Goal: Communication & Community: Answer question/provide support

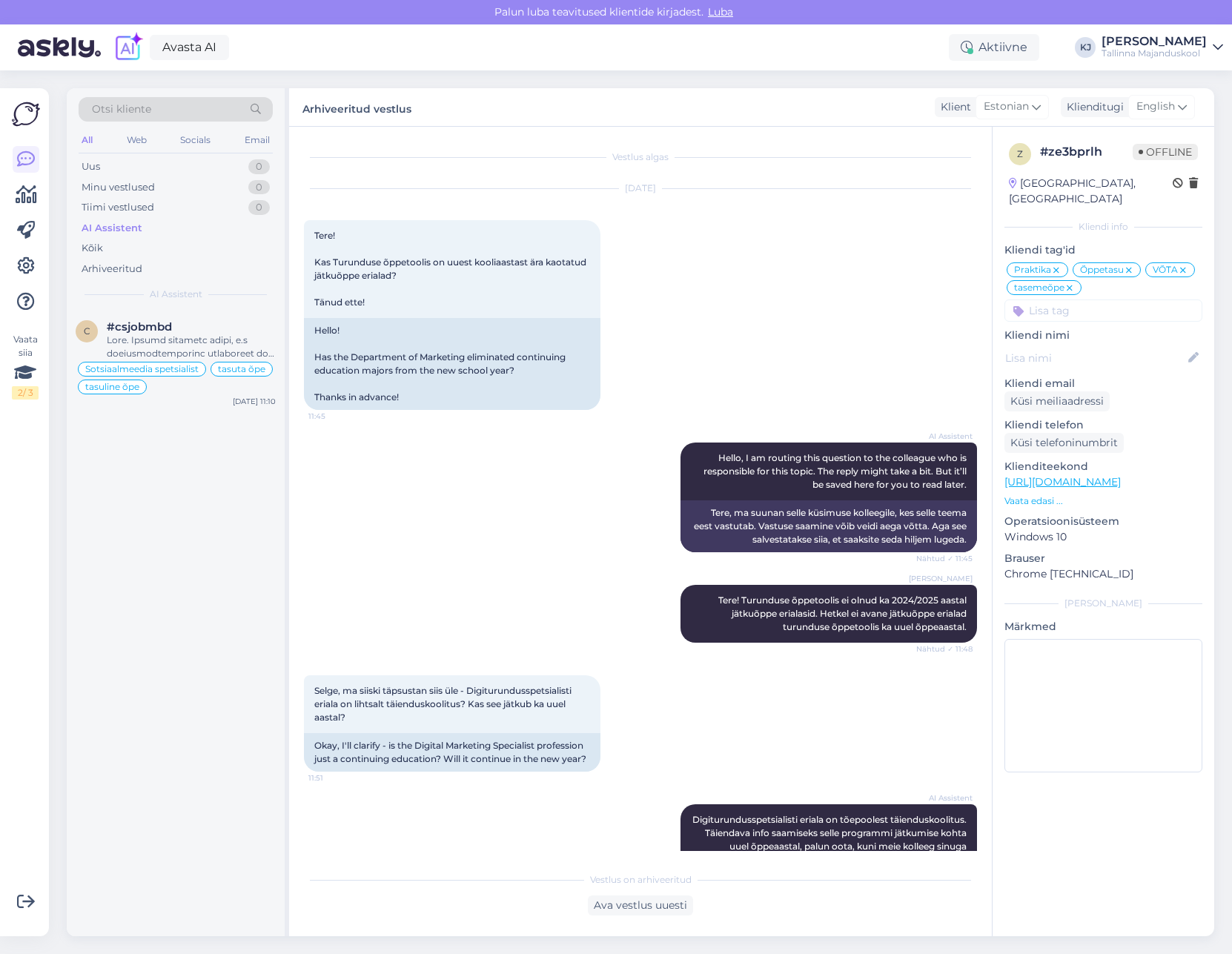
scroll to position [2194, 0]
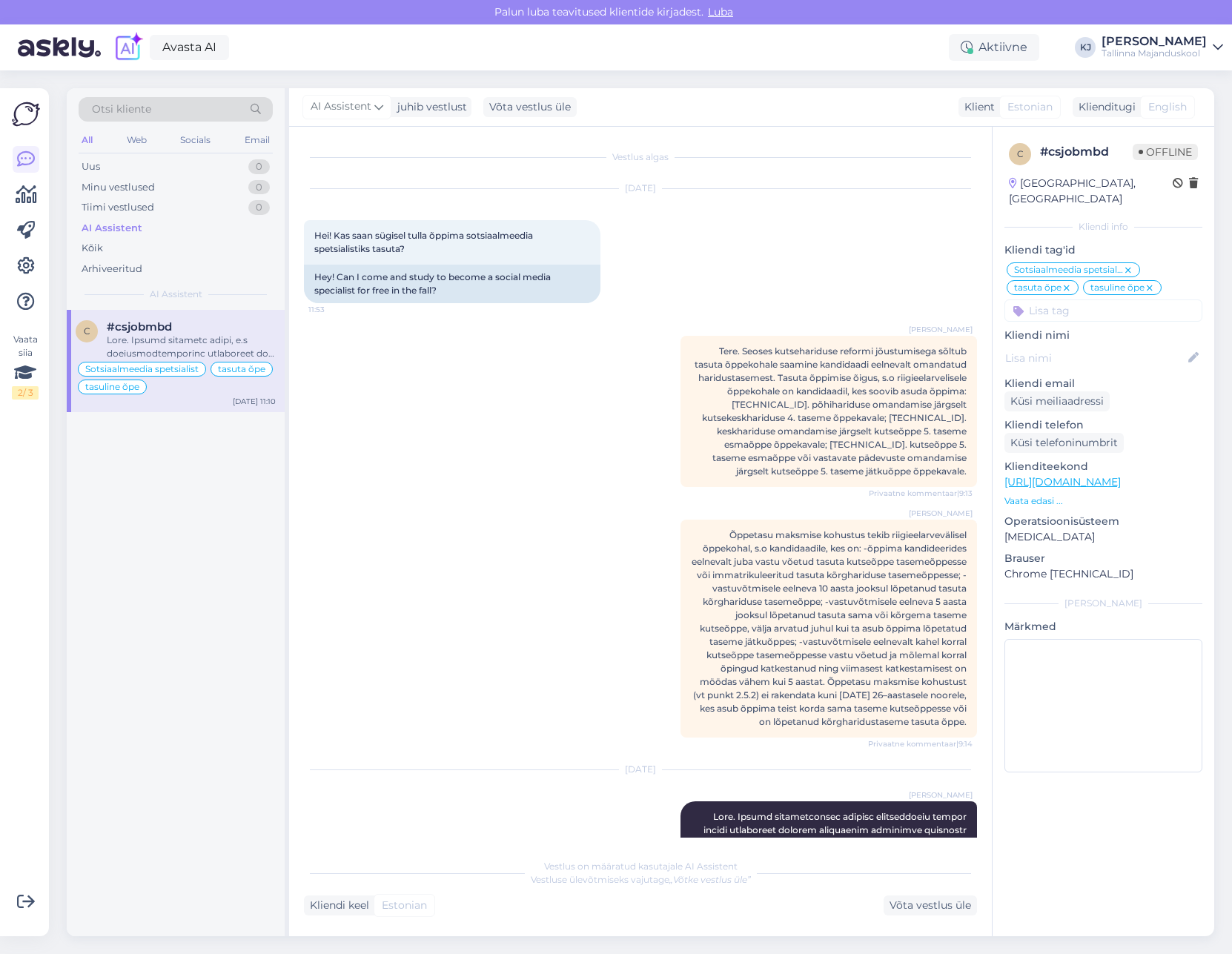
scroll to position [1562, 0]
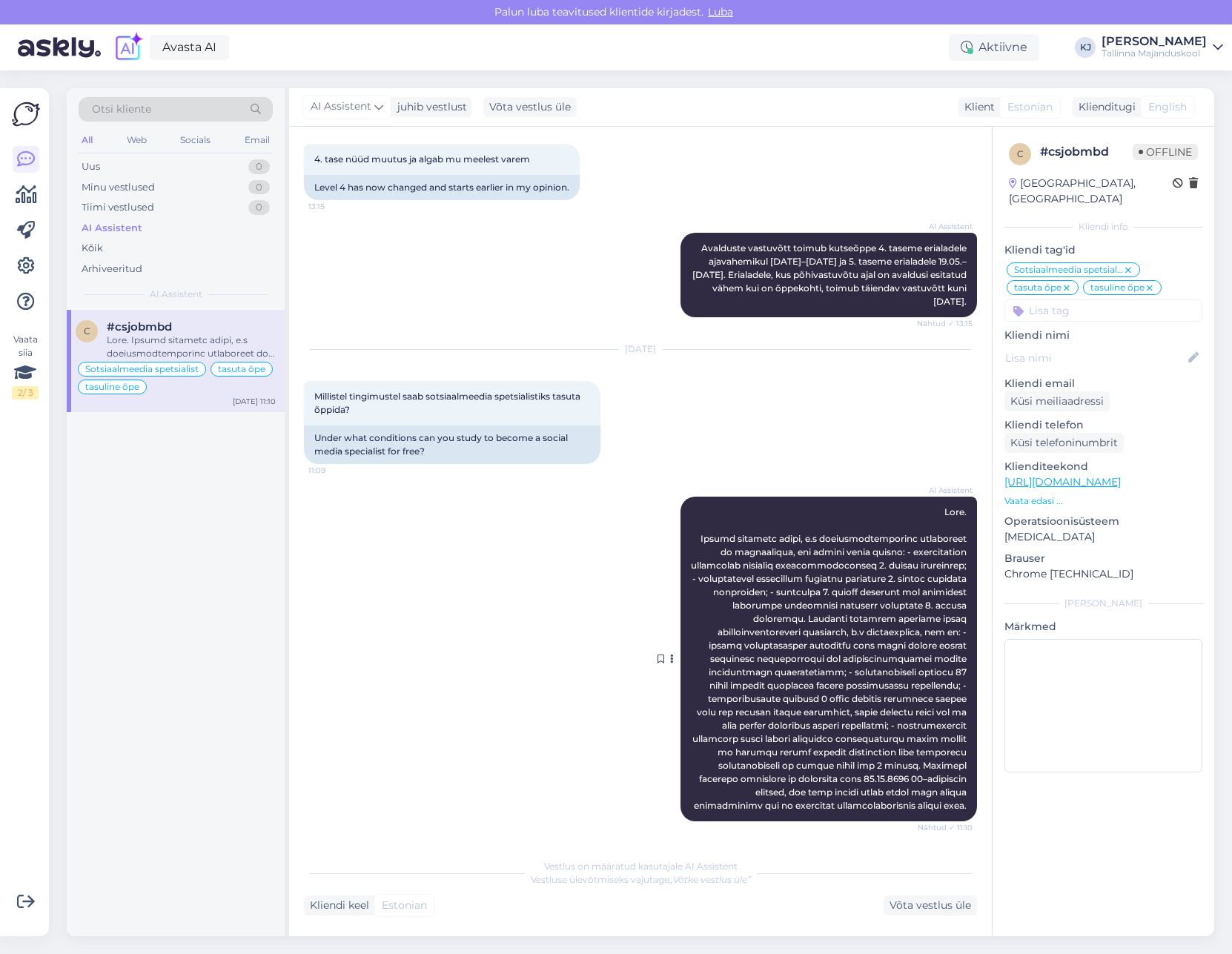
click at [881, 529] on div "AI Assistent Nähtud ✓ 11:10" at bounding box center [828, 659] width 296 height 324
drag, startPoint x: 876, startPoint y: 544, endPoint x: 871, endPoint y: 604, distance: 60.2
click at [874, 590] on span at bounding box center [830, 659] width 278 height 305
click at [871, 606] on span at bounding box center [830, 659] width 278 height 305
click at [200, 173] on div "Uus 1" at bounding box center [176, 166] width 194 height 20
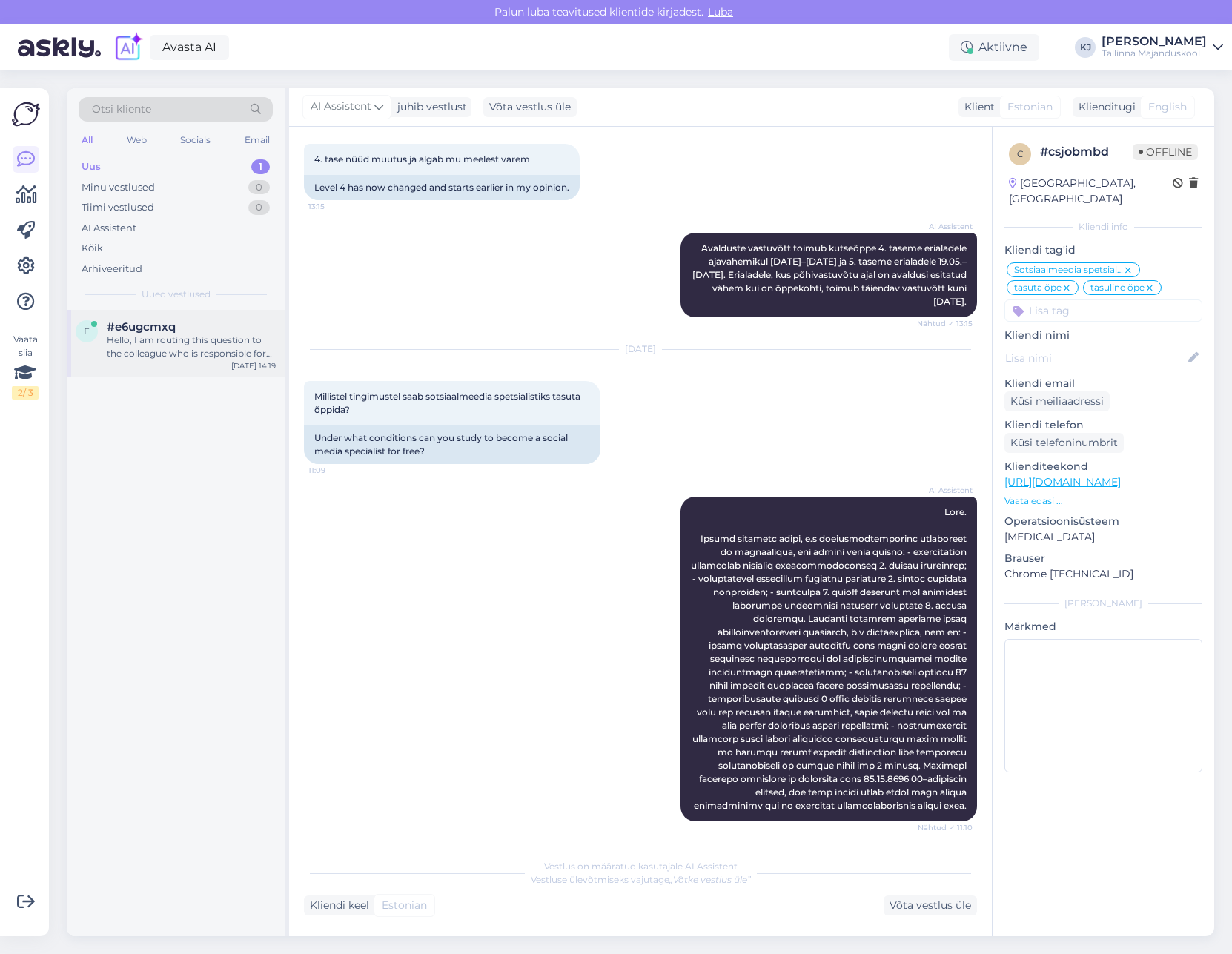
click at [205, 339] on div "Hello, I am routing this question to the colleague who is responsible for this …" at bounding box center [191, 346] width 169 height 27
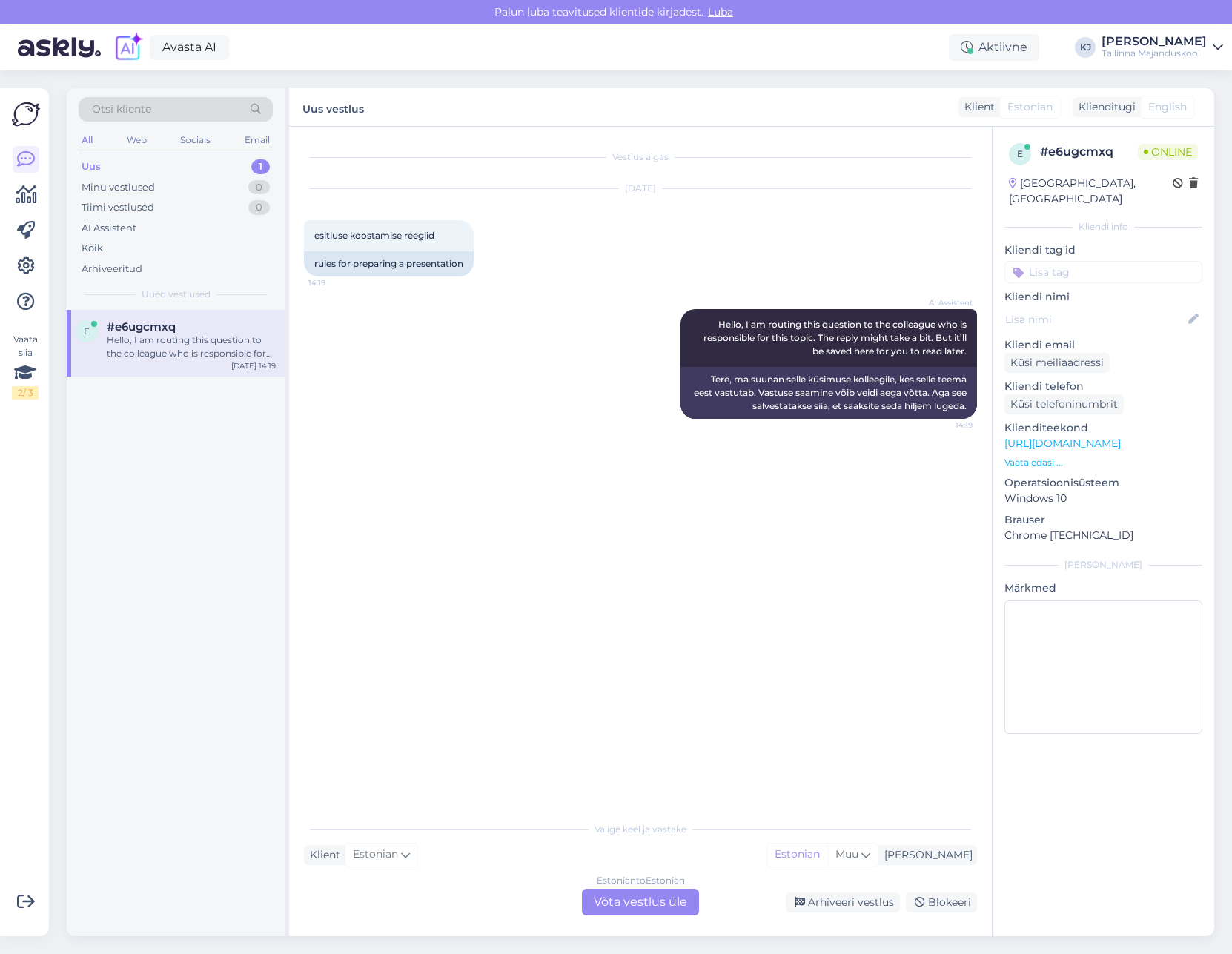
scroll to position [0, 0]
click at [424, 359] on div "AI Assistent Hello, I am routing this question to the colleague who is responsi…" at bounding box center [640, 363] width 673 height 142
click at [606, 909] on div "Estonian to Estonian Võta vestlus üle" at bounding box center [640, 902] width 117 height 27
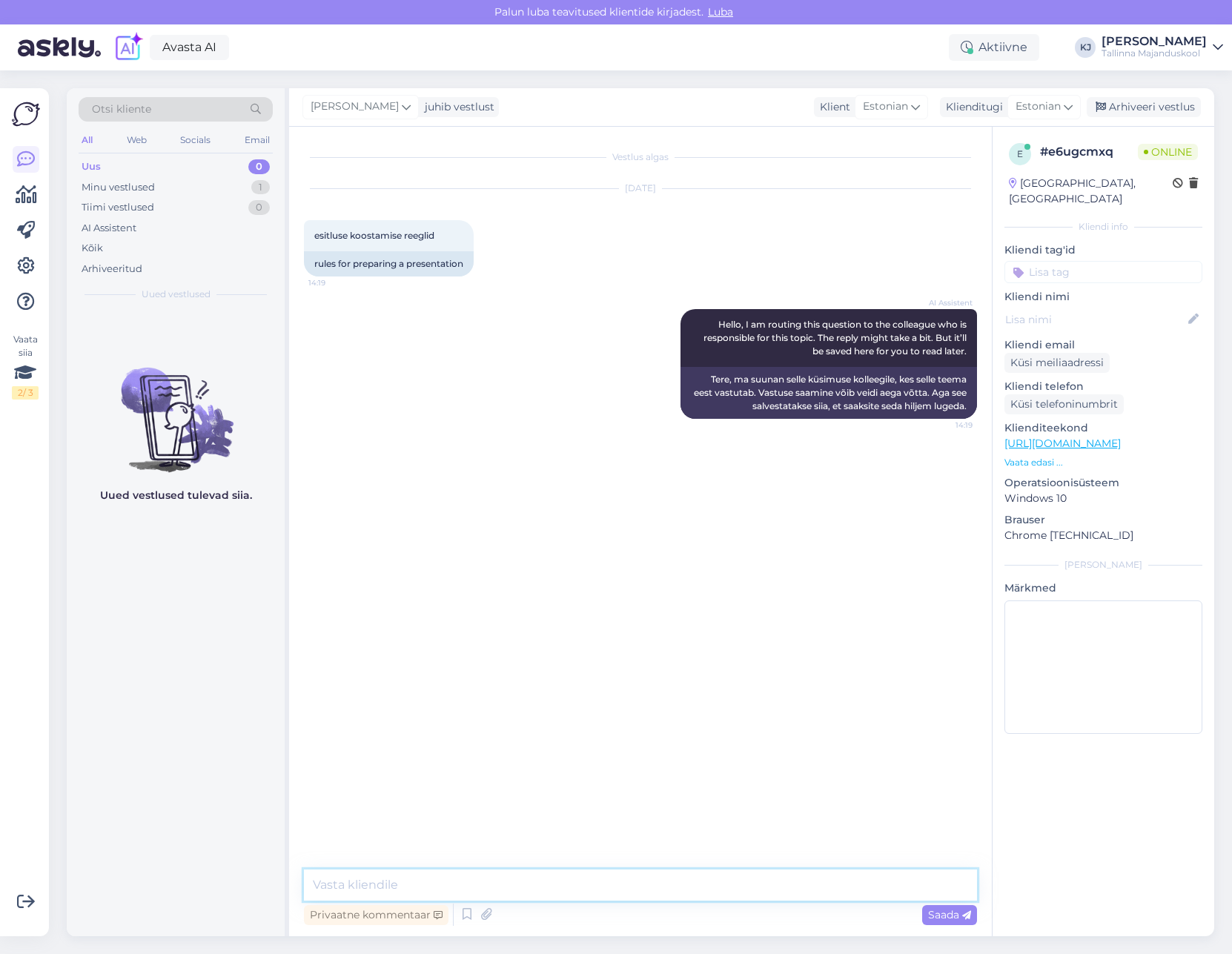
click at [612, 882] on textarea at bounding box center [640, 885] width 673 height 32
type textarea "Tere. Palun täpsustage küsimust"
click at [644, 868] on div "Vestlus algas Oct 15 2025 esitluse koostamise reeglid 14:19 rules for preparing…" at bounding box center [640, 530] width 702 height 809
click at [659, 889] on textarea at bounding box center [640, 885] width 673 height 32
click at [1060, 456] on p "Vaata edasi ..." at bounding box center [1103, 463] width 198 height 13
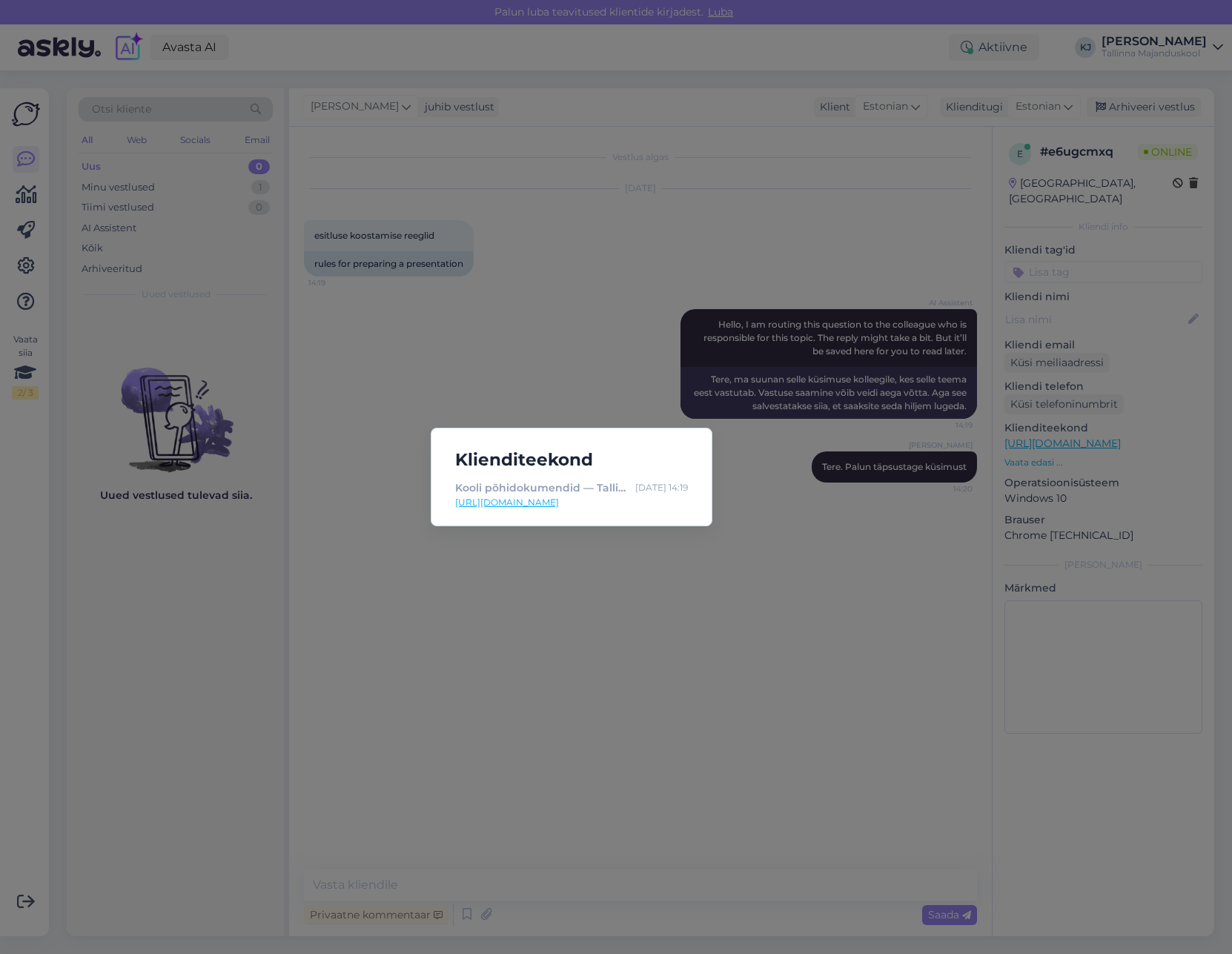
drag, startPoint x: 603, startPoint y: 504, endPoint x: 589, endPoint y: 504, distance: 14.0
click at [625, 347] on div "Klienditeekond Kooli põhidokumendid — Tallinna Majanduskool Oct 15 14:19 https:…" at bounding box center [616, 477] width 1232 height 954
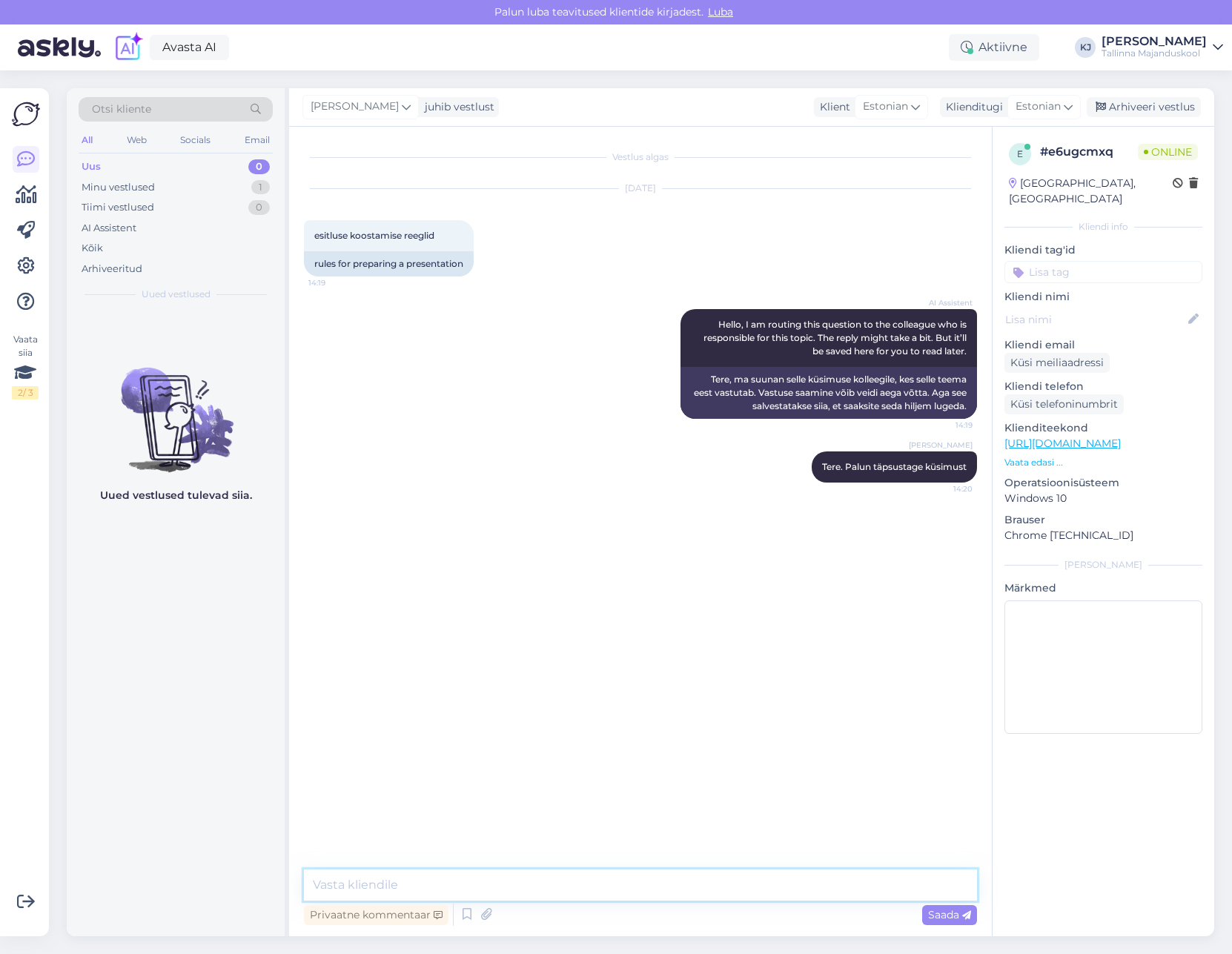
click at [574, 896] on textarea at bounding box center [640, 885] width 673 height 32
click at [614, 893] on textarea at bounding box center [640, 885] width 673 height 32
click at [559, 898] on textarea at bounding box center [640, 885] width 673 height 32
paste textarea "https://drive.google.com/file/d/1SyWtscANecMcdNsfBVwbj5dY-nAIzJaK/view"
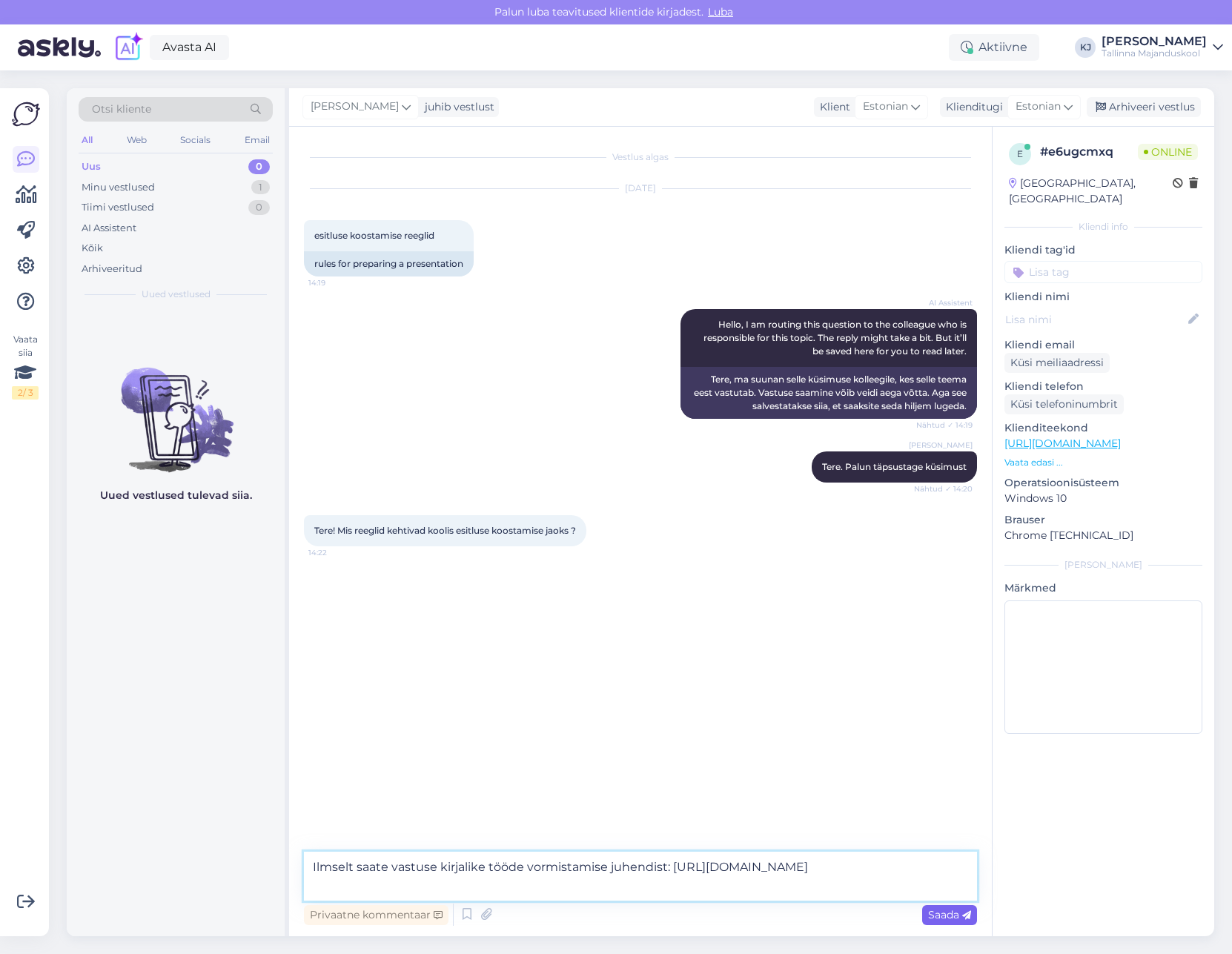
type textarea "Ilmselt saate vastuse kirjalike tööde vormistamise juhendist: https://drive.goo…"
click at [941, 906] on div "Saada" at bounding box center [950, 915] width 55 height 20
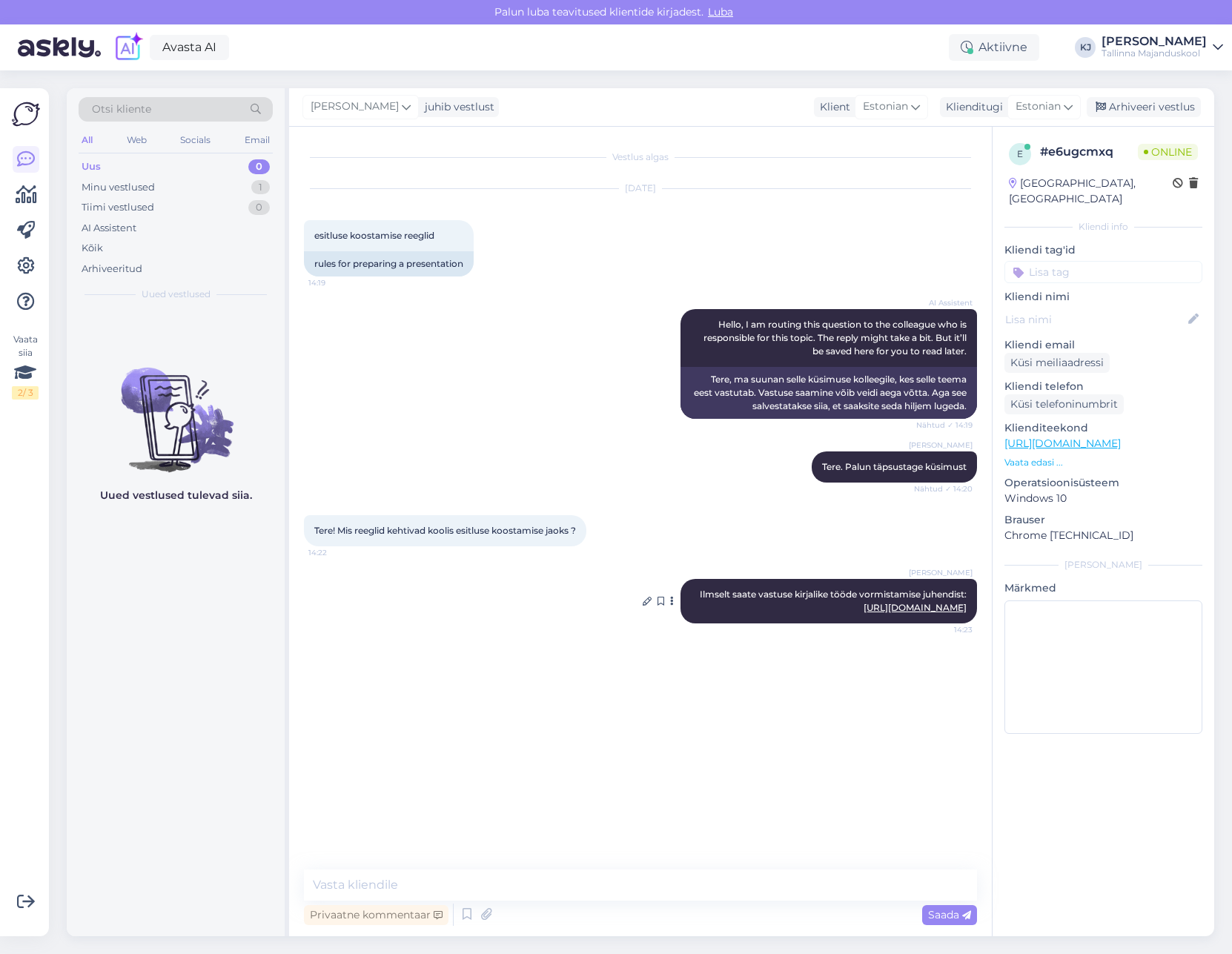
click at [898, 607] on link "https://drive.google.com/file/d/1SyWtscANecMcdNsfBVwbj5dY-nAIzJaK/view" at bounding box center [915, 608] width 103 height 11
click at [1115, 261] on input at bounding box center [1103, 272] width 198 height 22
type input "kirjal"
click at [1121, 324] on span "Kirjalike tööde juhend" at bounding box center [1103, 329] width 98 height 9
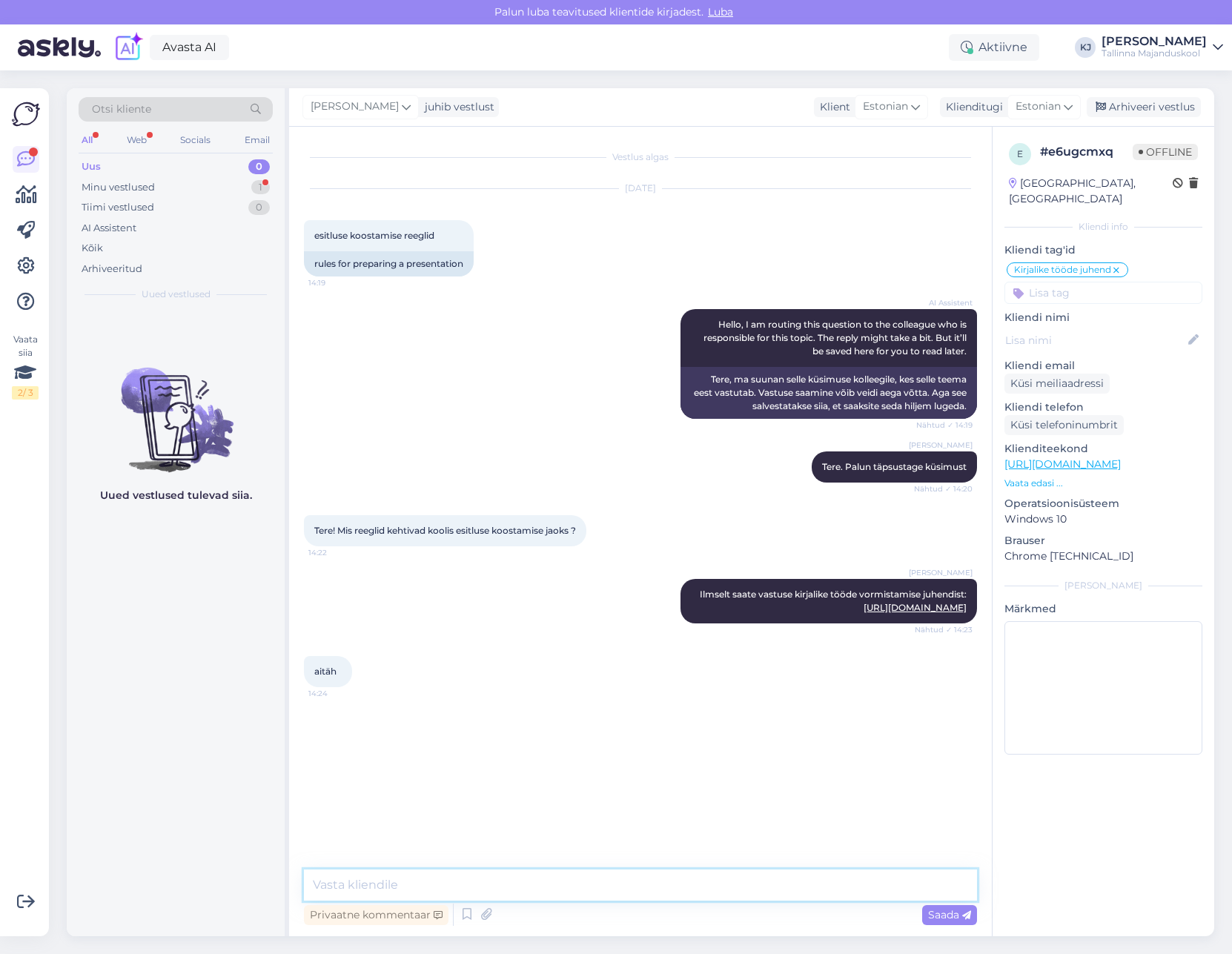
click at [511, 879] on textarea at bounding box center [640, 885] width 673 height 32
click at [1164, 106] on div "Arhiveeri vestlus" at bounding box center [1144, 108] width 114 height 20
